Goal: Information Seeking & Learning: Learn about a topic

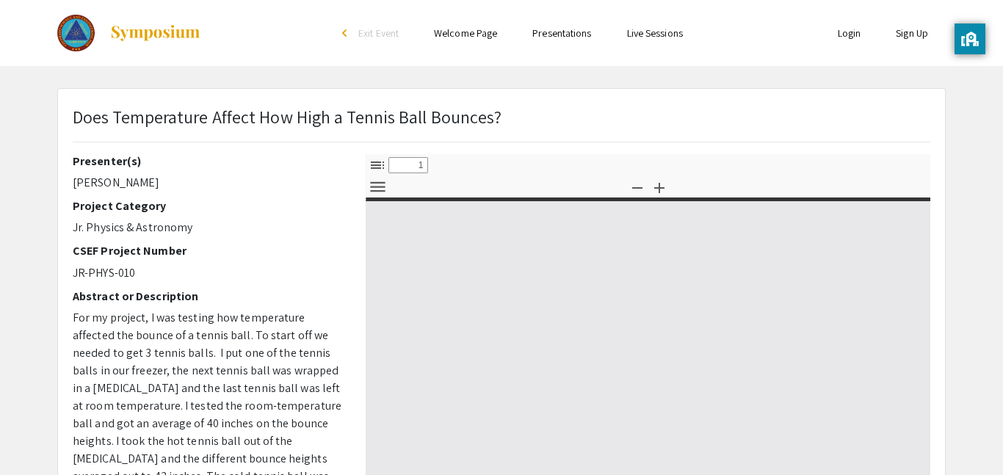
select select "custom"
type input "0"
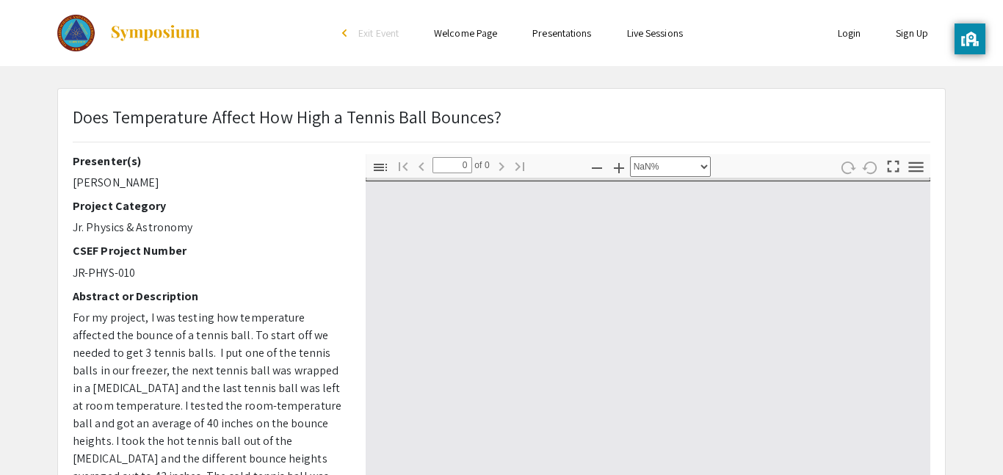
select select "auto"
type input "1"
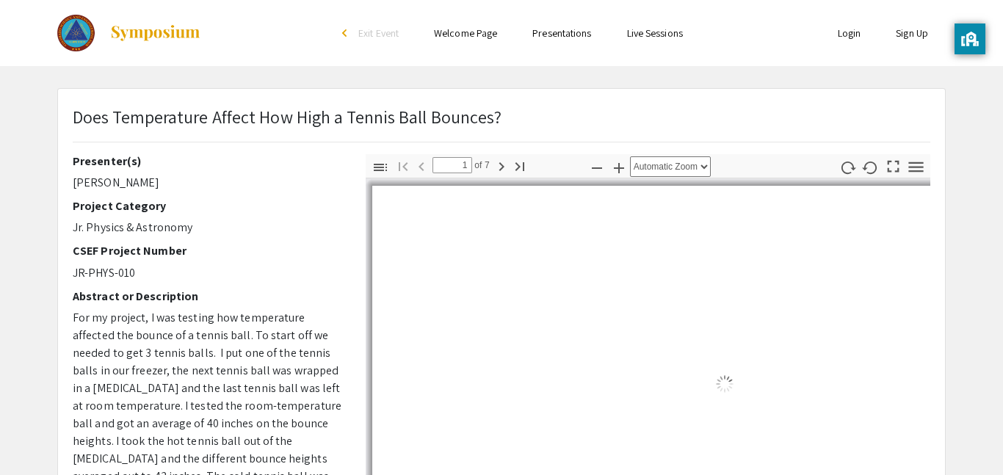
select select "auto"
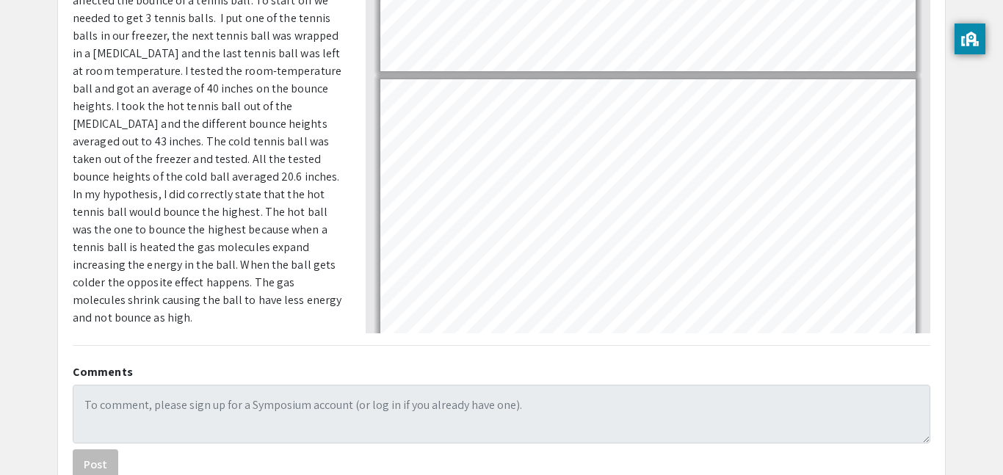
scroll to position [43, 0]
type input "1"
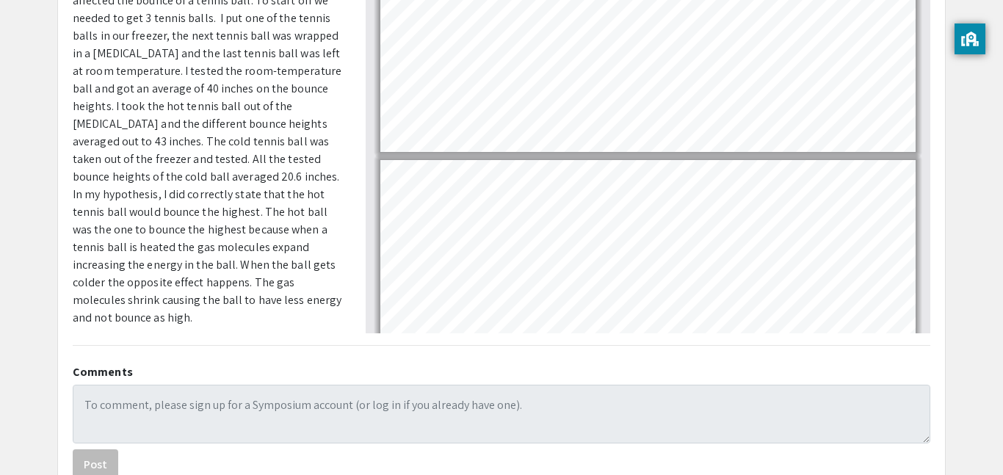
scroll to position [0, 0]
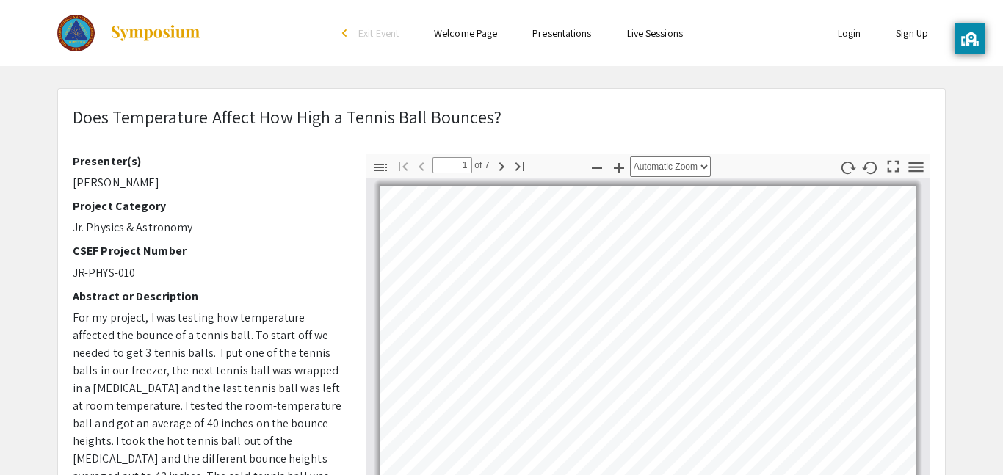
click at [247, 84] on div "Skip navigation arrow_back_ios Exit Event Welcome Page Presentations Live Sessi…" at bounding box center [501, 426] width 1003 height 852
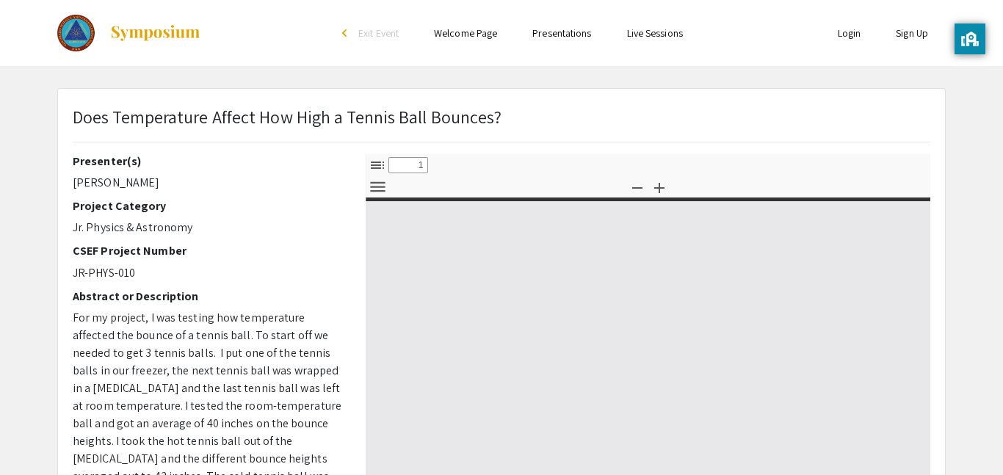
select select "custom"
type input "0"
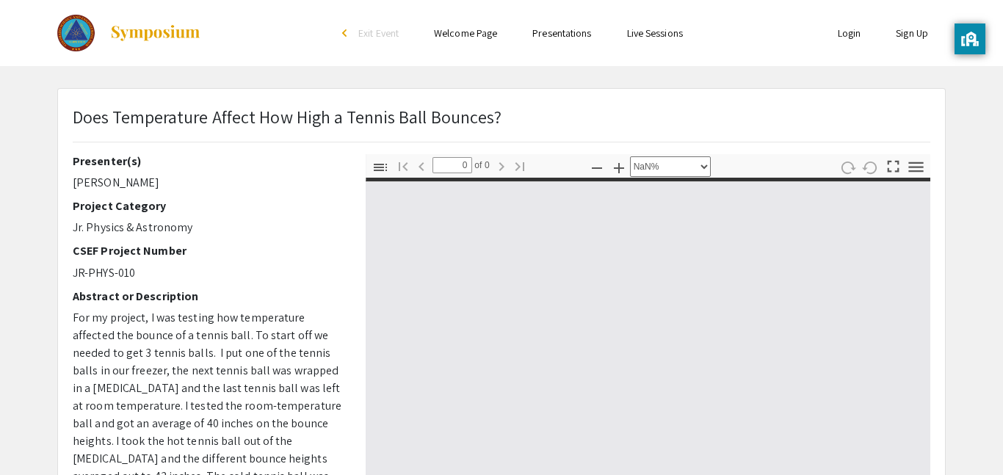
select select "auto"
type input "1"
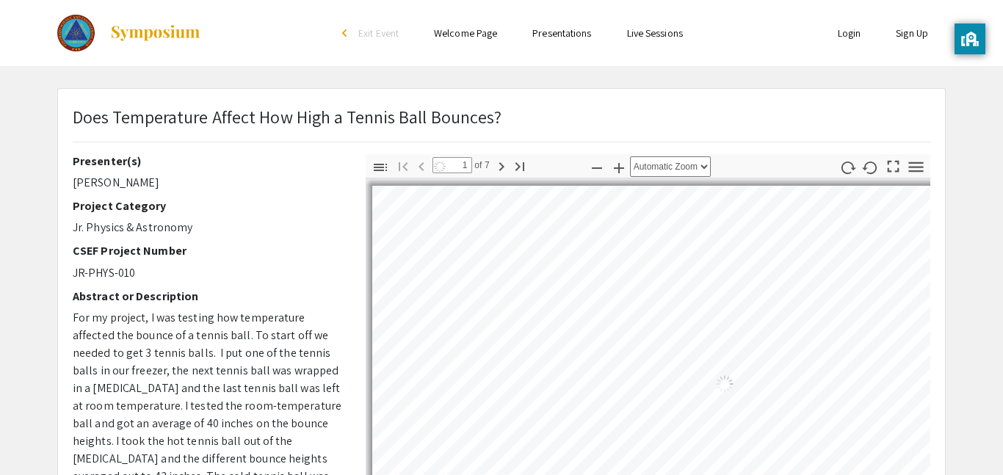
select select "auto"
